Goal: Information Seeking & Learning: Learn about a topic

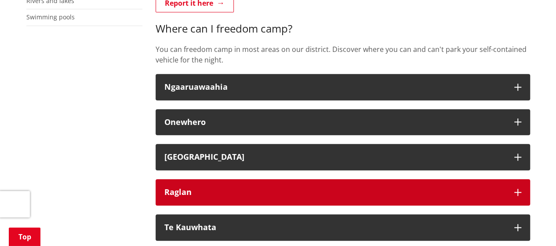
scroll to position [352, 0]
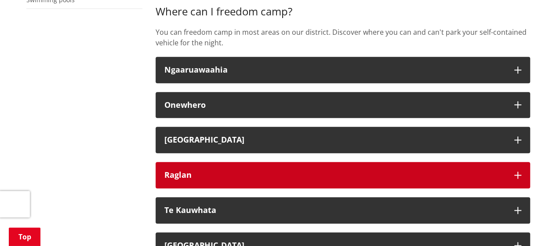
click at [186, 172] on div "Raglan" at bounding box center [334, 175] width 341 height 9
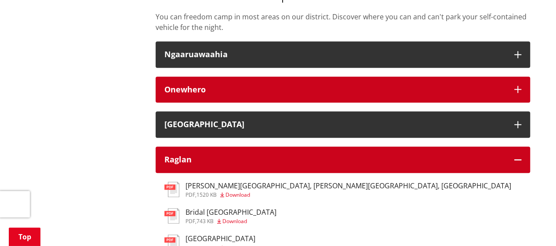
scroll to position [396, 0]
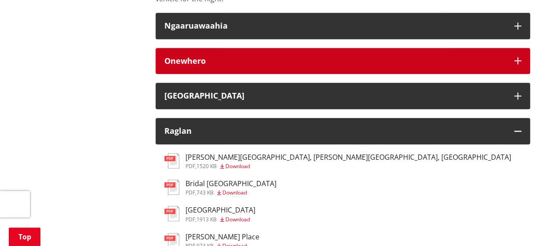
click at [200, 60] on div "Onewhero" at bounding box center [334, 61] width 341 height 9
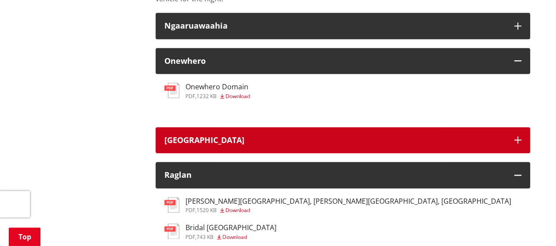
click at [212, 141] on div "[GEOGRAPHIC_DATA]" at bounding box center [334, 140] width 341 height 9
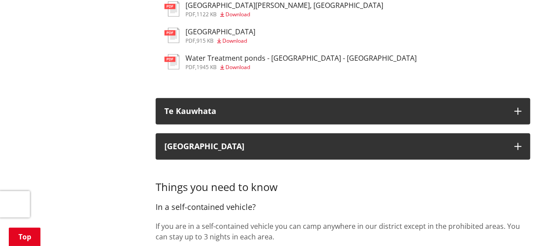
scroll to position [1100, 0]
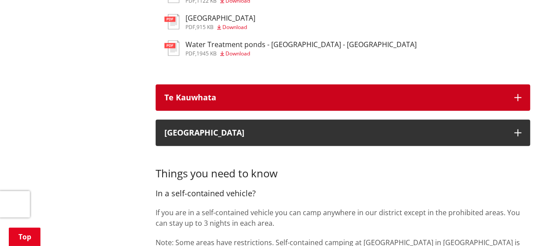
click at [212, 102] on div "Te Kauwhata" at bounding box center [334, 97] width 341 height 9
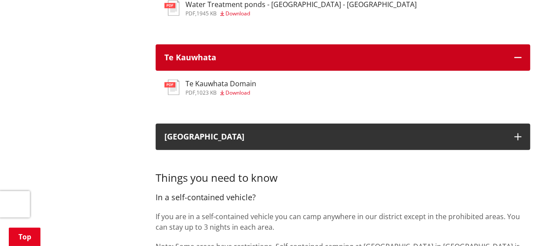
scroll to position [1188, 0]
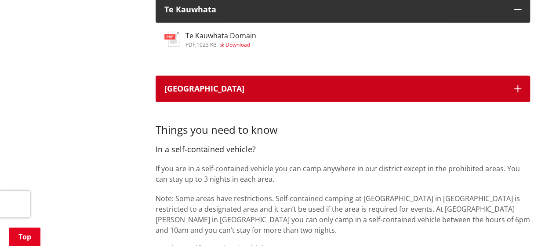
click at [208, 93] on div "[GEOGRAPHIC_DATA]" at bounding box center [334, 88] width 341 height 9
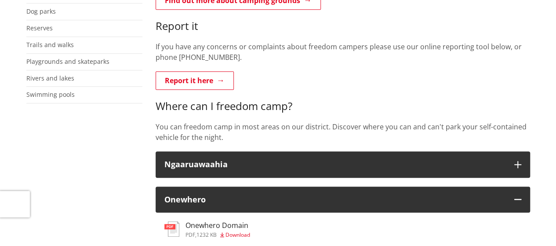
scroll to position [0, 0]
